Goal: Navigation & Orientation: Find specific page/section

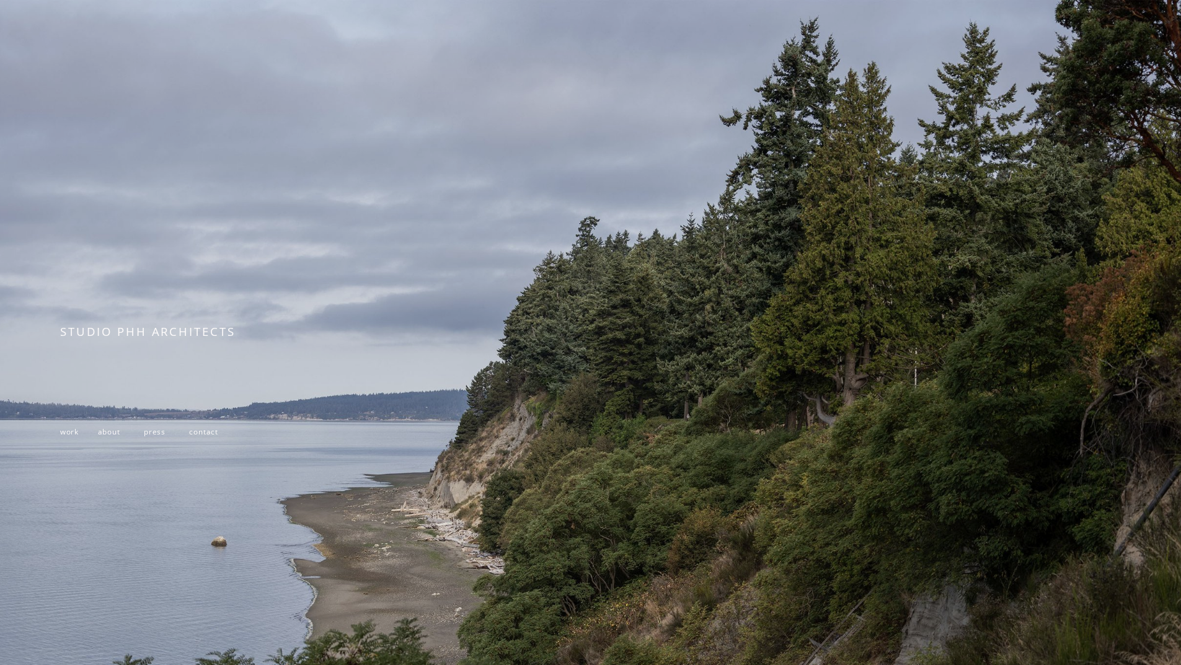
click at [105, 435] on span "about" at bounding box center [109, 431] width 22 height 10
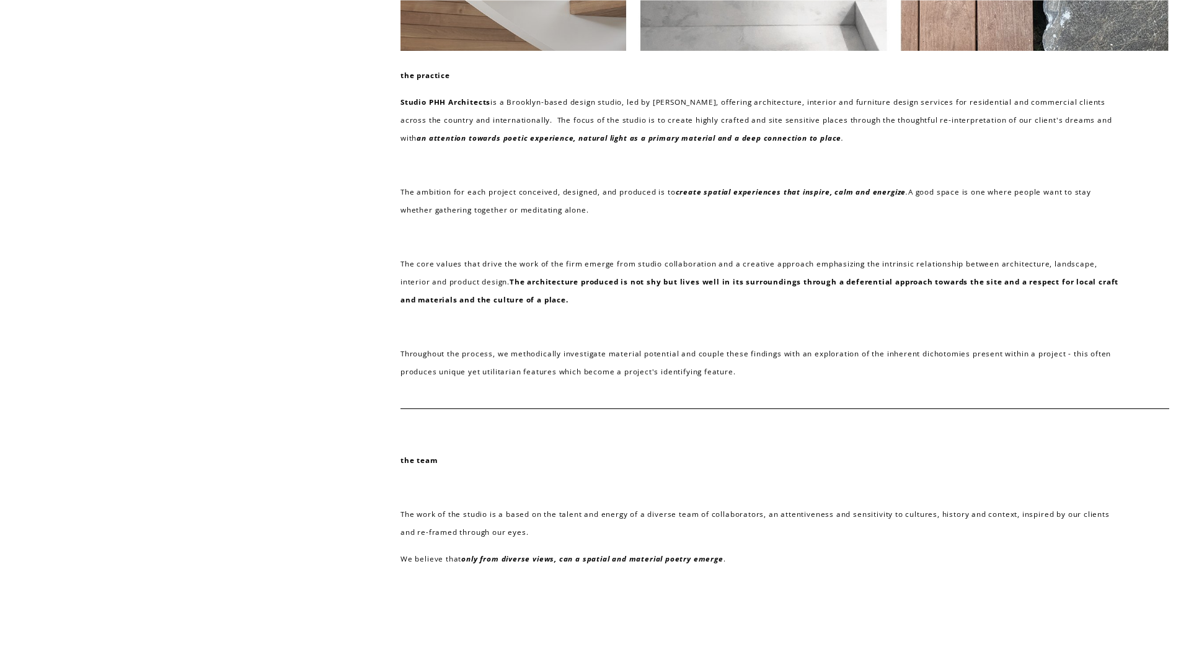
scroll to position [62, 0]
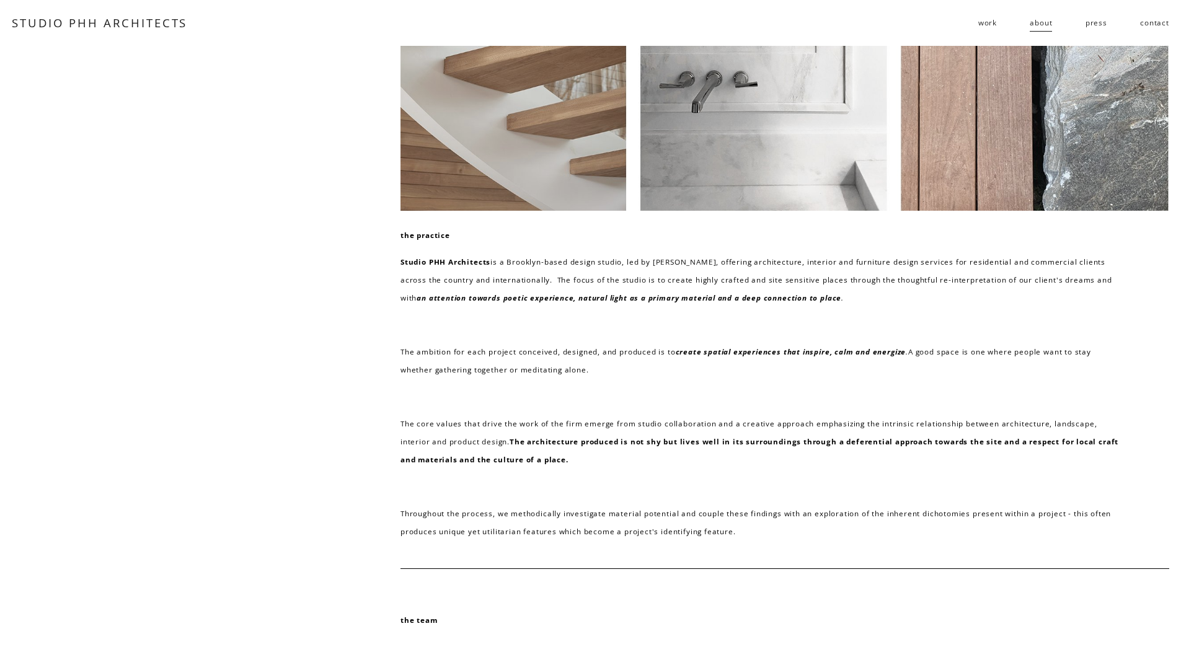
drag, startPoint x: 151, startPoint y: 355, endPoint x: 148, endPoint y: 344, distance: 11.6
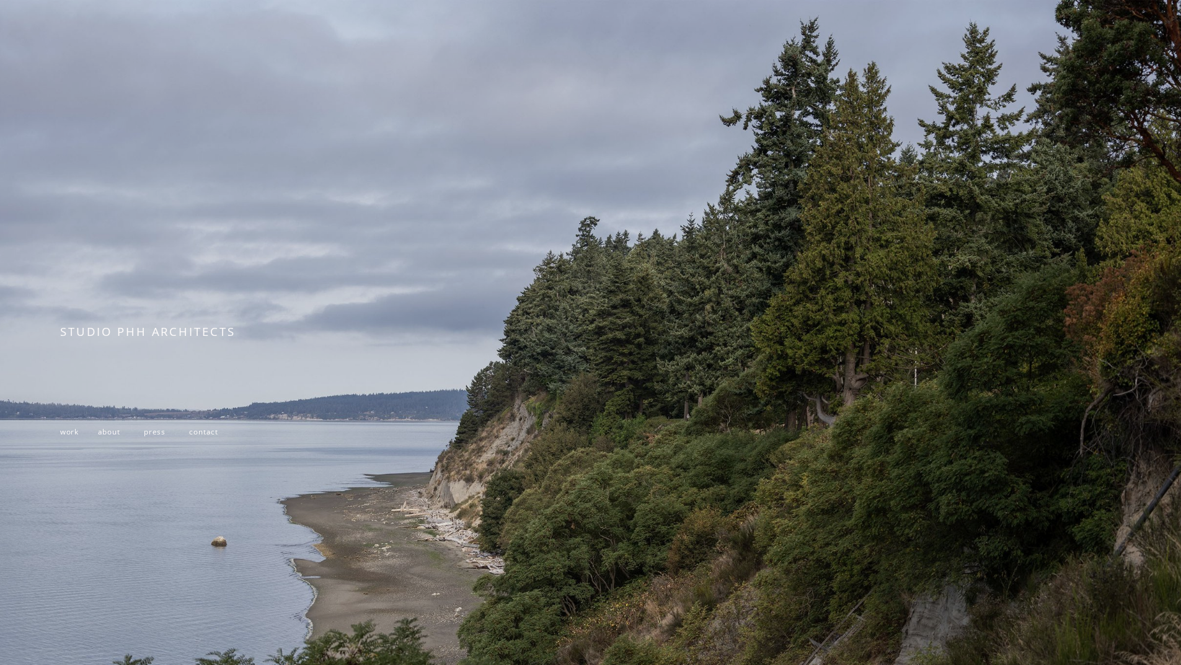
click at [65, 435] on span "work" at bounding box center [69, 431] width 19 height 10
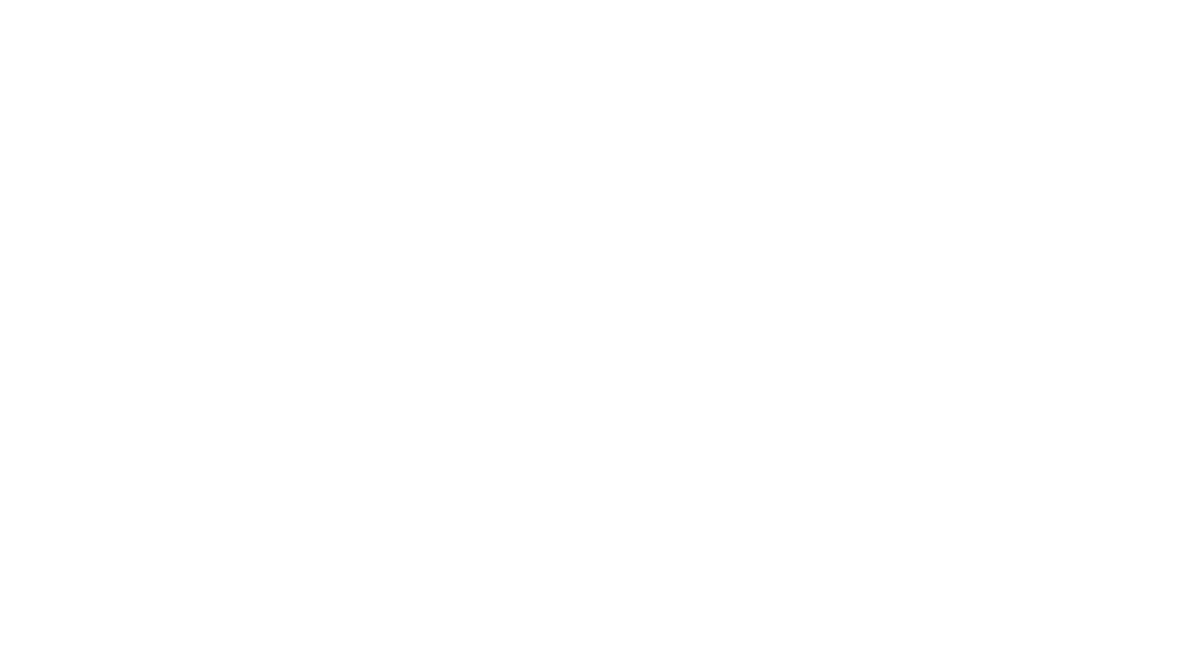
scroll to position [1922, 0]
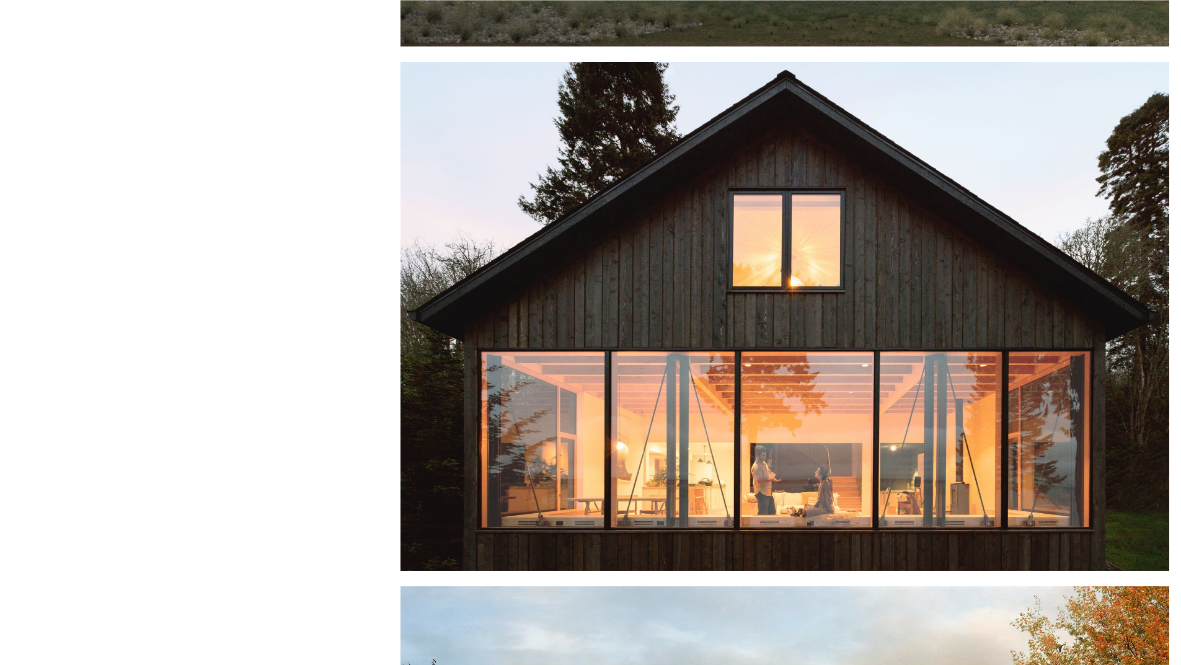
click at [777, 406] on div at bounding box center [784, 317] width 769 height 510
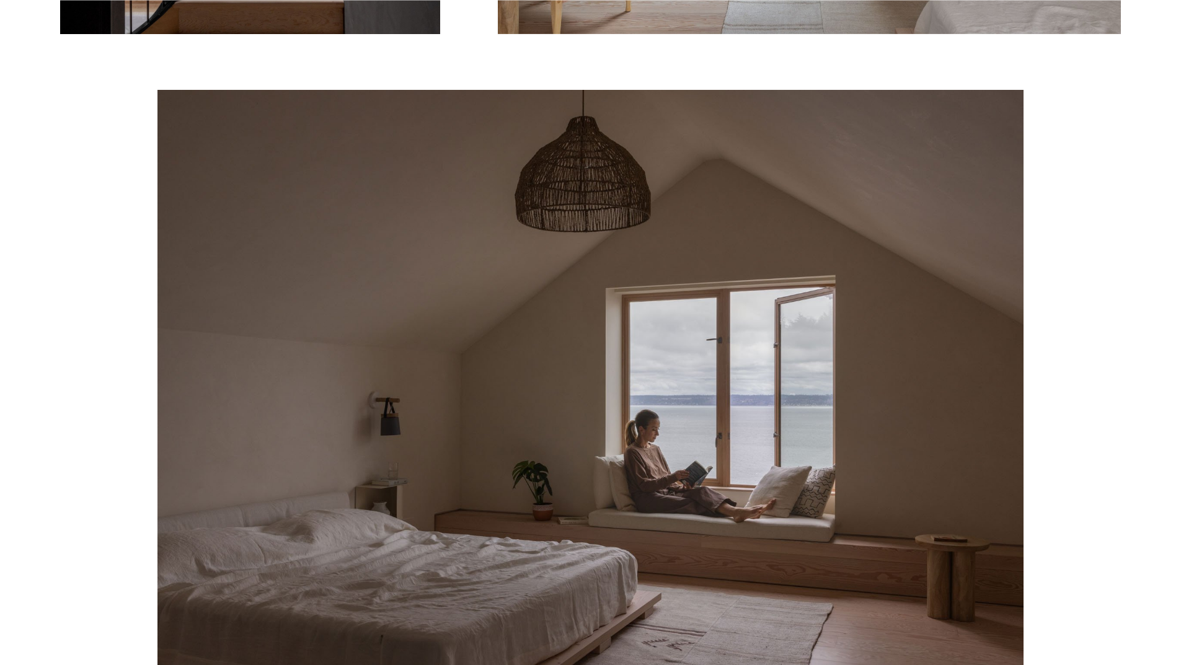
scroll to position [3347, 0]
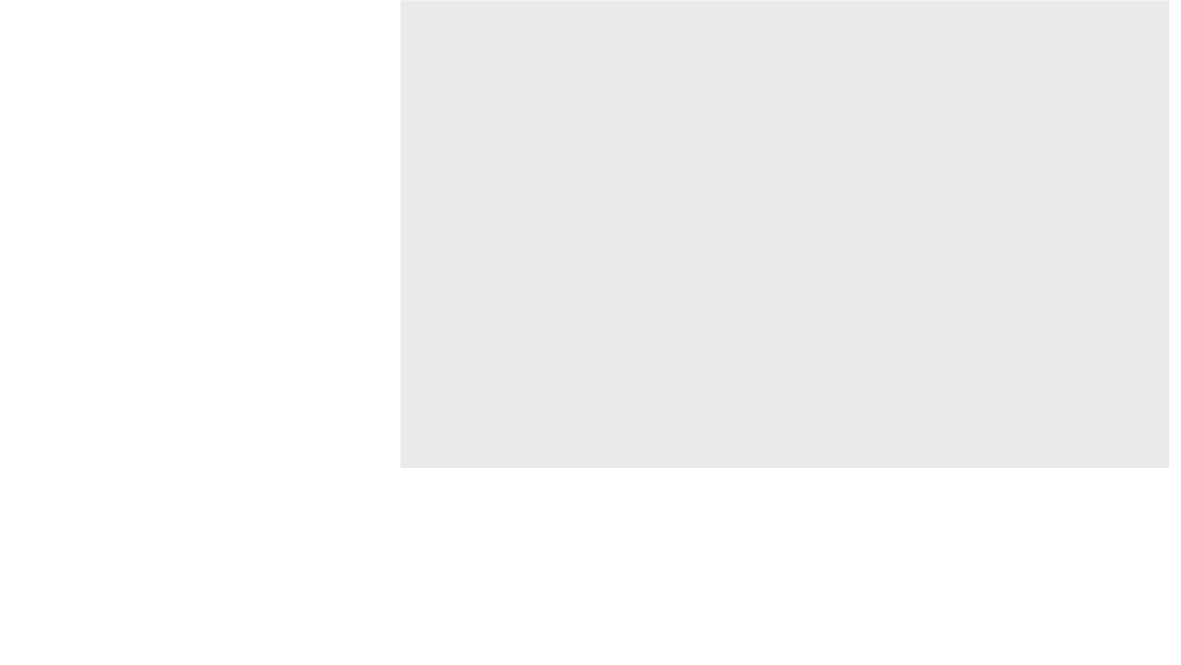
scroll to position [4959, 0]
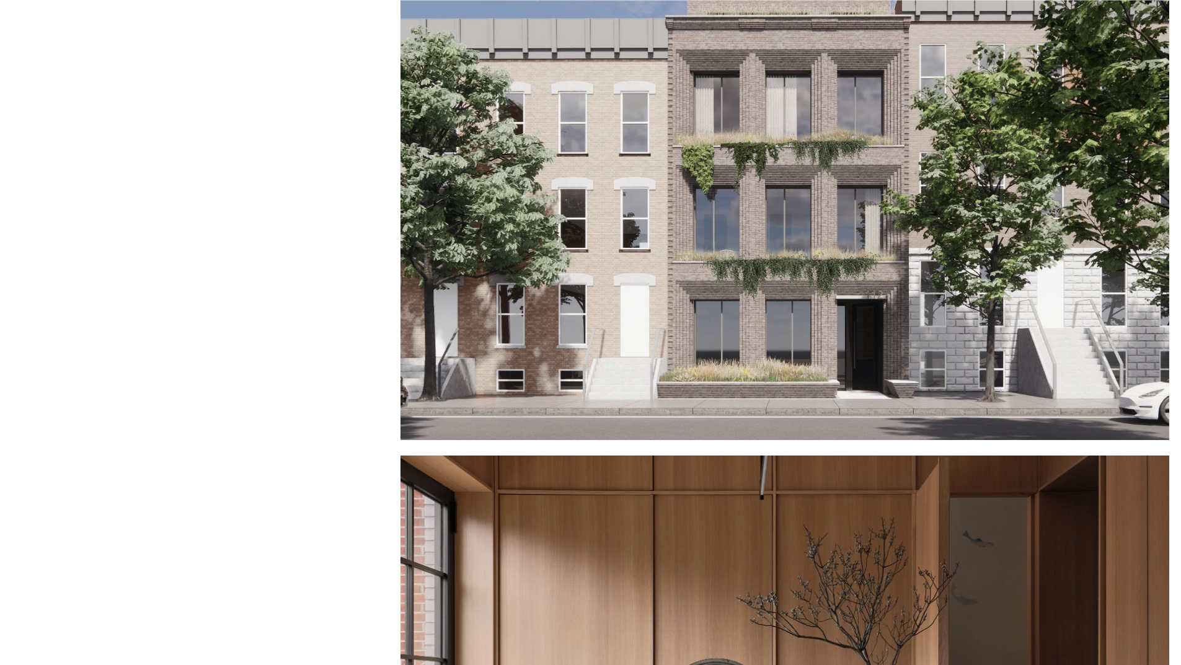
click at [811, 221] on div at bounding box center [784, 205] width 769 height 469
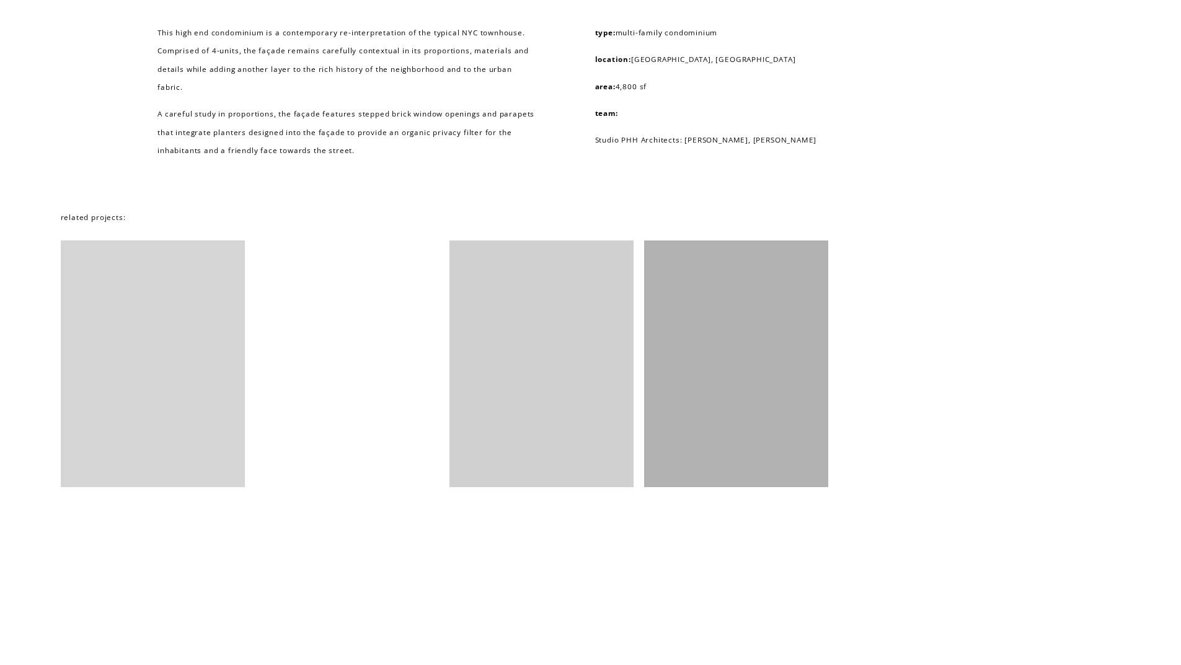
scroll to position [2660, 0]
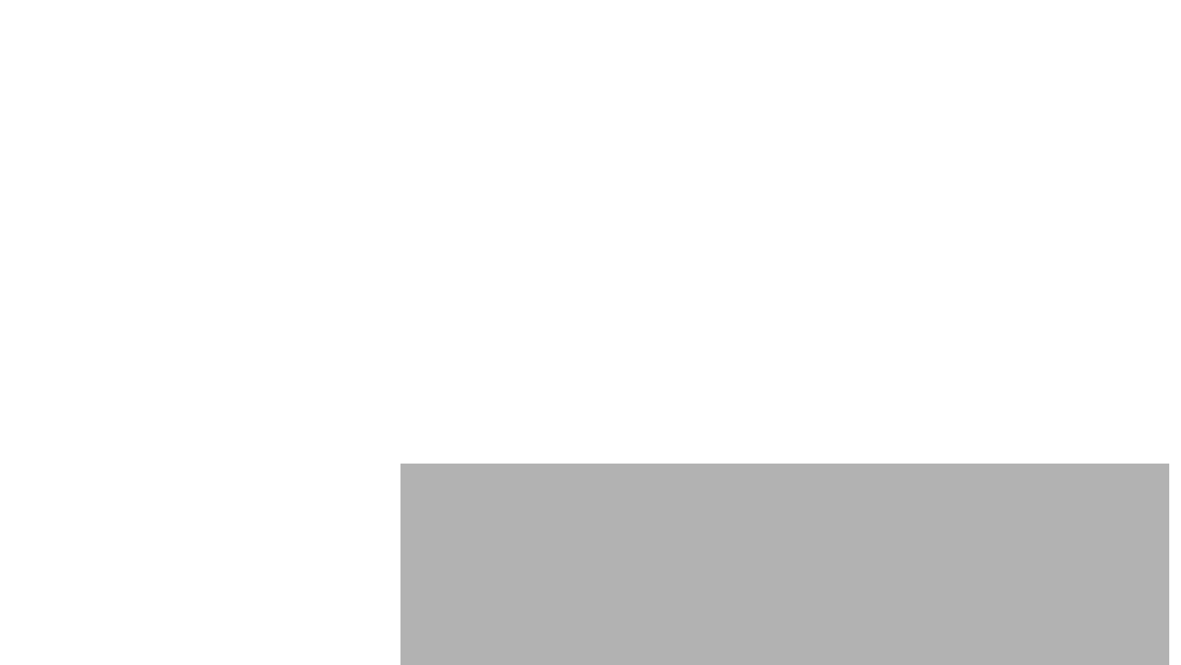
scroll to position [5951, 0]
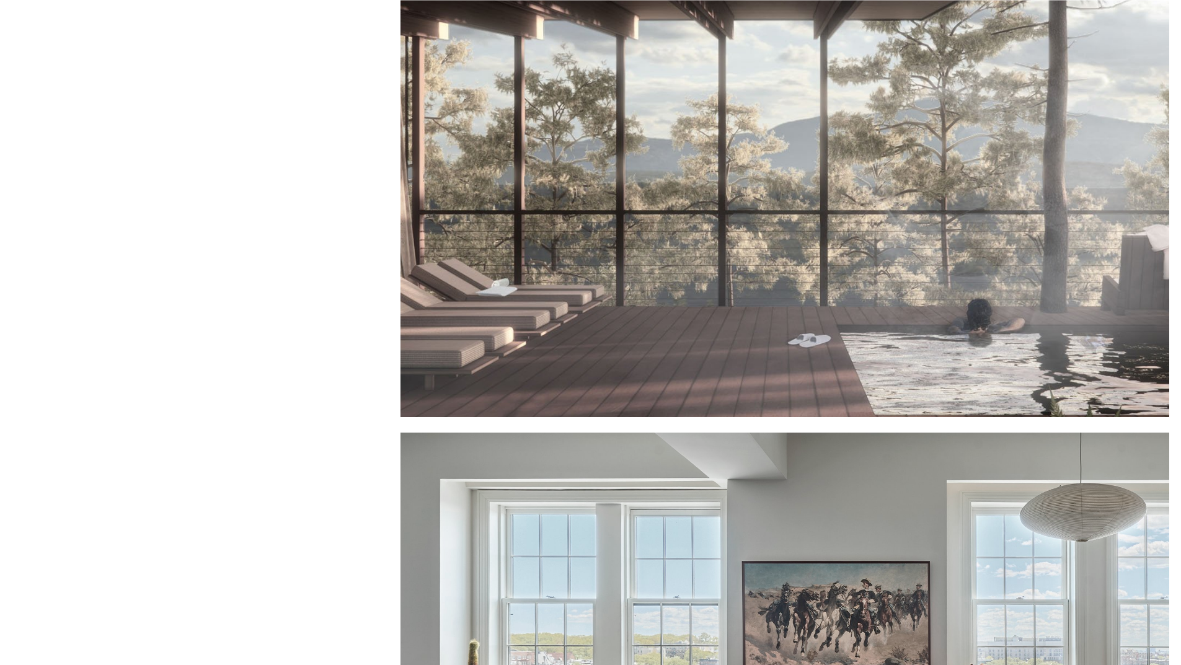
click at [872, 270] on div at bounding box center [784, 183] width 769 height 469
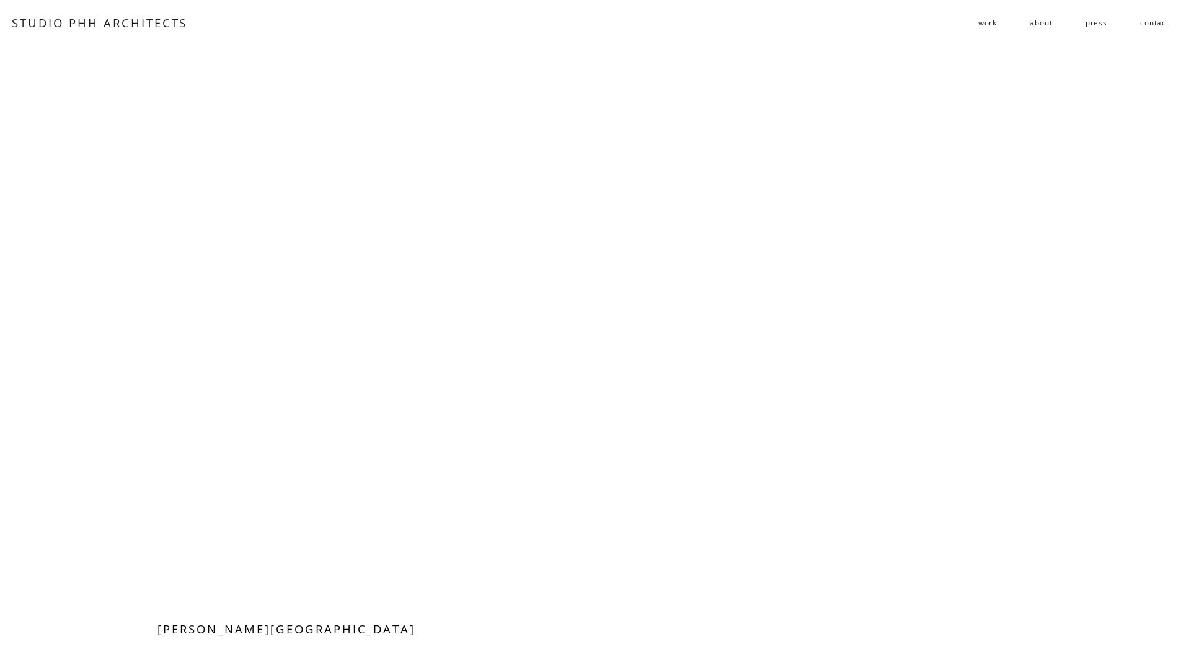
scroll to position [1922, 0]
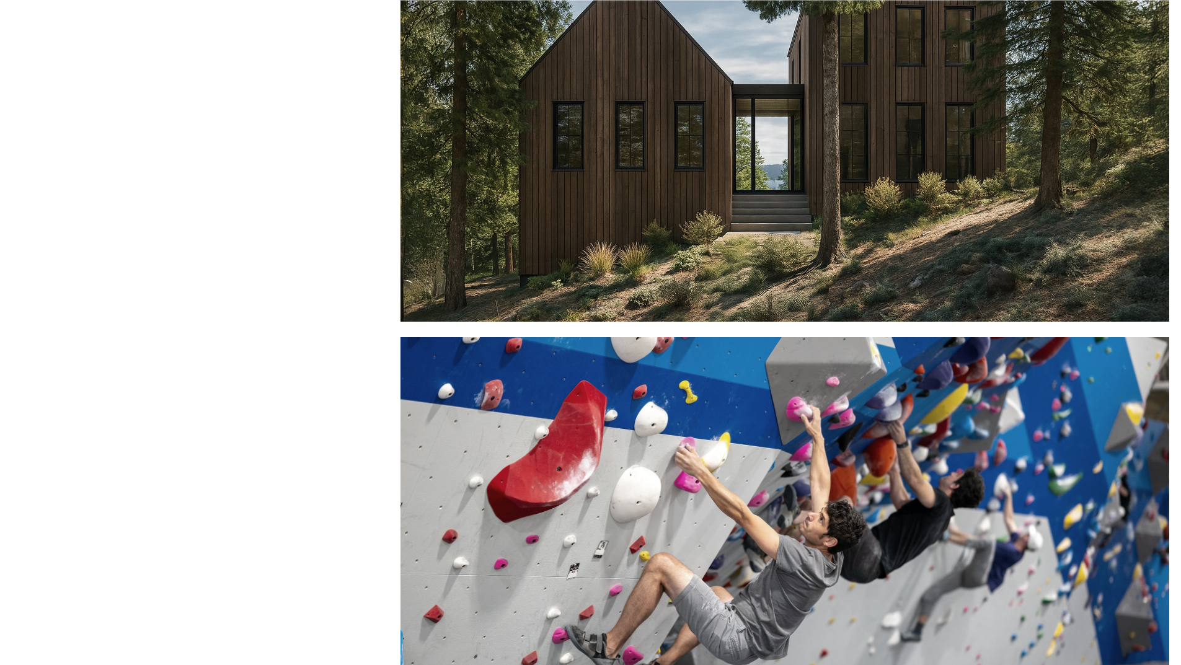
scroll to position [7500, 0]
click at [816, 226] on div at bounding box center [784, 86] width 769 height 469
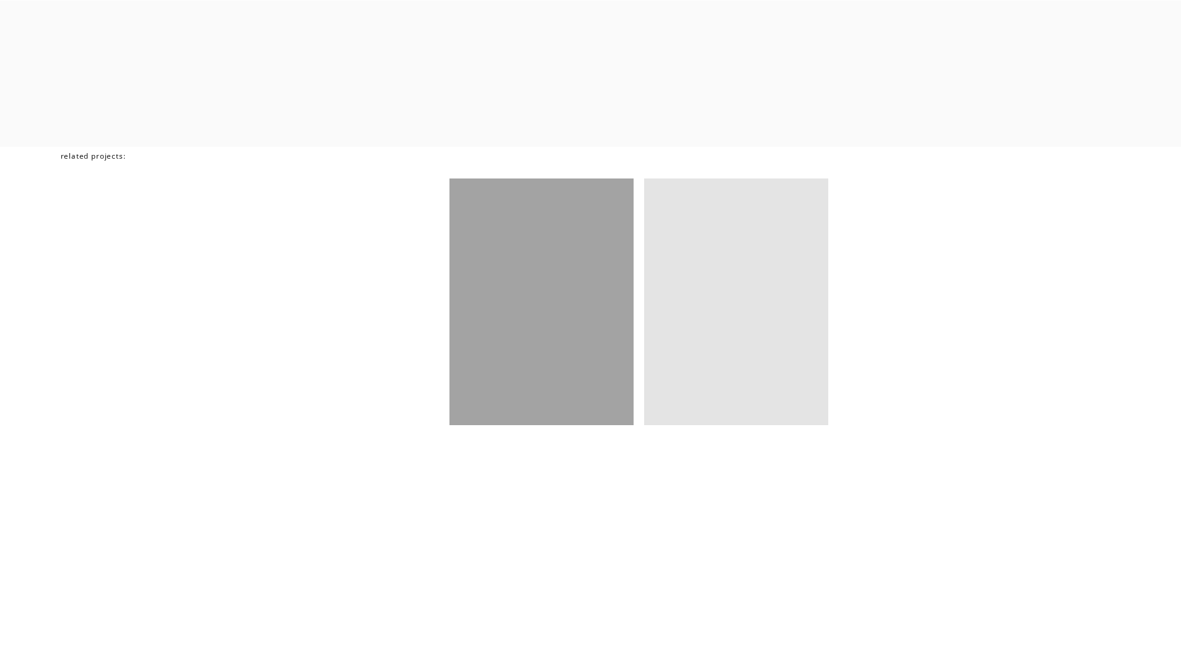
scroll to position [5393, 0]
